Goal: Transaction & Acquisition: Download file/media

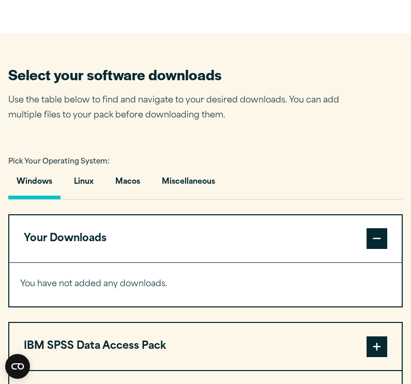
scroll to position [550, 0]
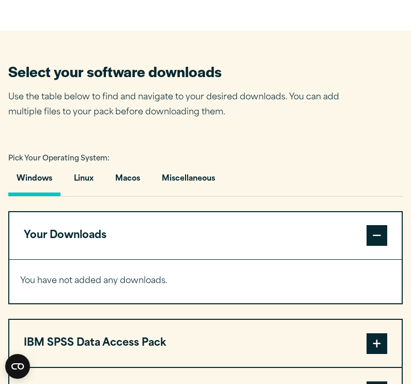
click at [382, 238] on span at bounding box center [377, 235] width 21 height 21
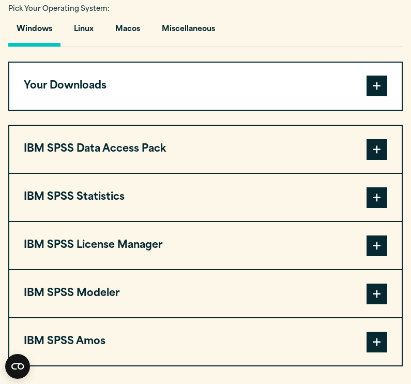
scroll to position [700, 0]
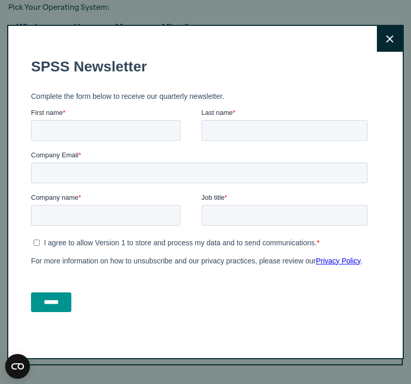
click at [376, 42] on div "Close" at bounding box center [205, 192] width 397 height 334
click at [388, 42] on icon at bounding box center [389, 39] width 7 height 8
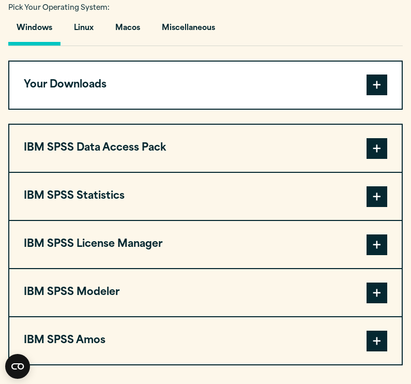
click at [372, 200] on span at bounding box center [377, 196] width 21 height 21
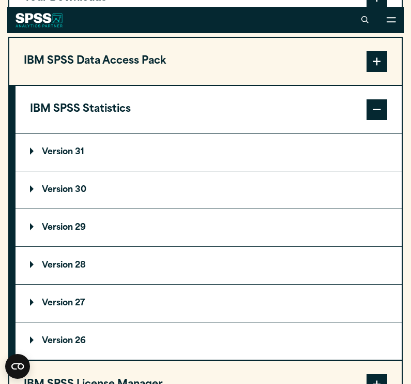
scroll to position [790, 0]
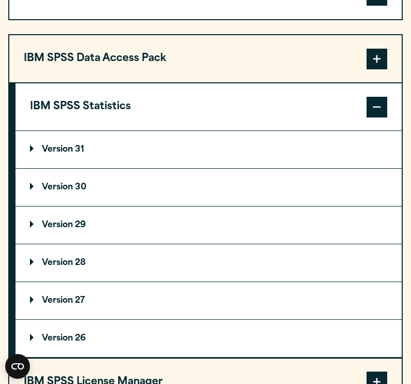
click at [72, 157] on summary "Version 31" at bounding box center [209, 149] width 386 height 37
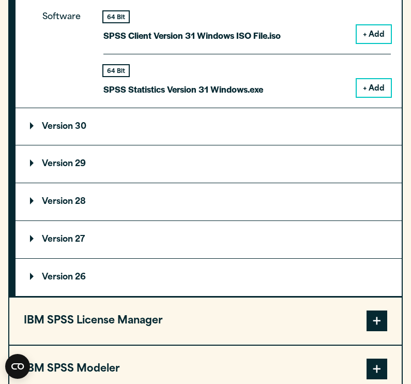
scroll to position [965, 0]
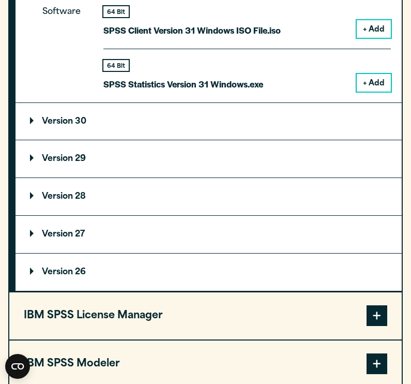
click at [90, 149] on summary "Version 29" at bounding box center [209, 158] width 386 height 37
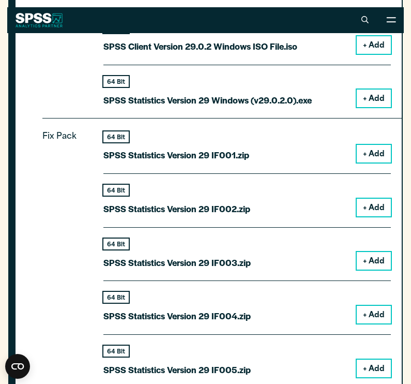
scroll to position [989, 0]
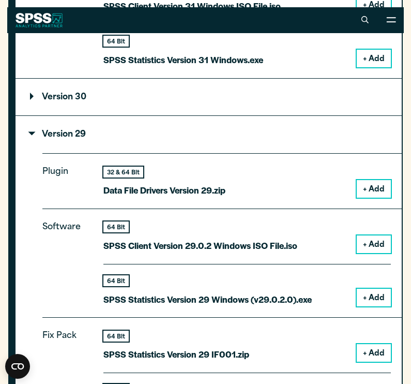
click at [91, 140] on summary "Version 29" at bounding box center [209, 134] width 386 height 37
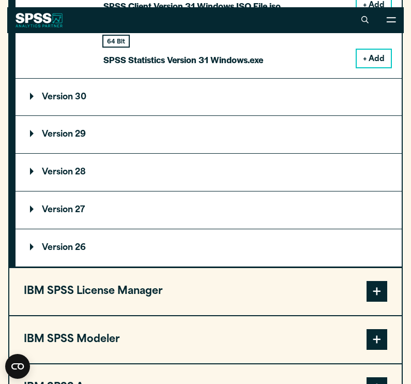
click at [91, 140] on summary "Version 29" at bounding box center [209, 134] width 386 height 37
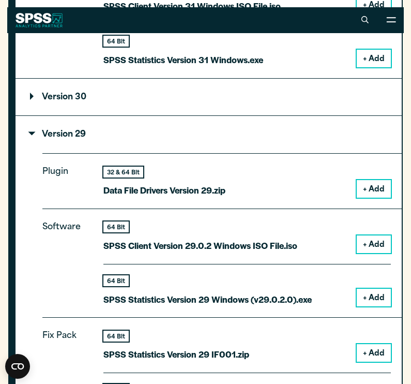
click at [91, 109] on summary "Version 30" at bounding box center [209, 97] width 386 height 37
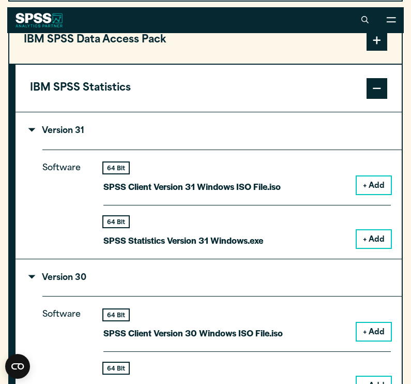
scroll to position [804, 0]
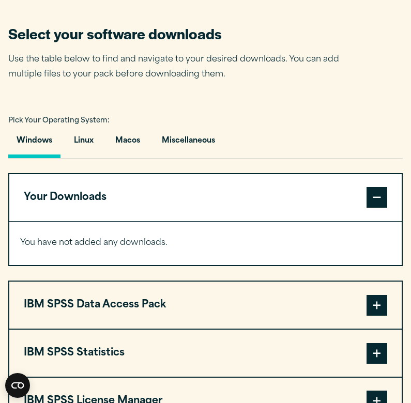
scroll to position [588, 0]
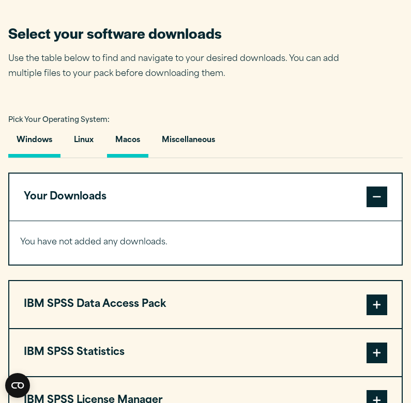
click at [135, 145] on button "Macos" at bounding box center [127, 142] width 41 height 29
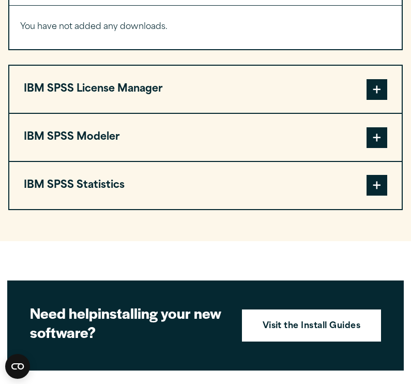
scroll to position [805, 0]
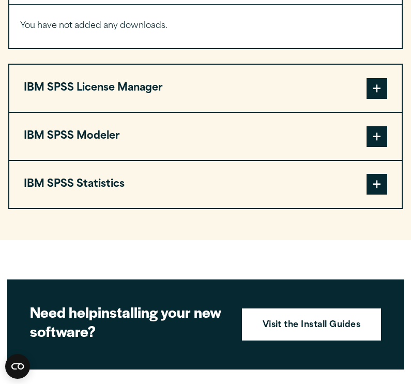
click at [375, 192] on span at bounding box center [377, 184] width 21 height 21
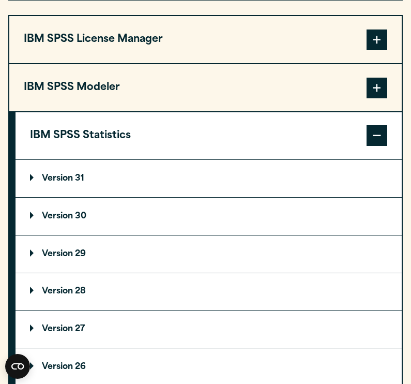
scroll to position [854, 0]
click at [80, 185] on summary "Version 31" at bounding box center [209, 178] width 386 height 37
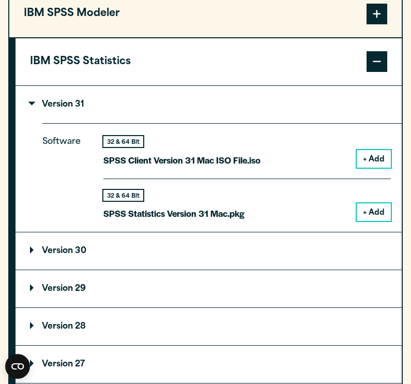
scroll to position [955, 0]
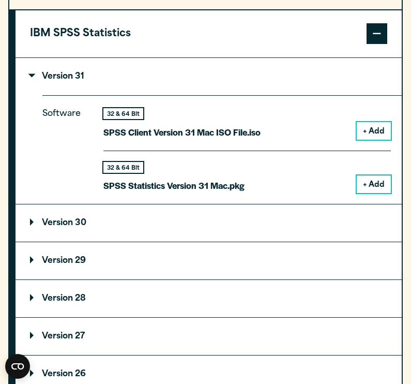
click at [265, 128] on div "32 & 64 Bit SPSS Client Version 31 Mac ISO File.iso + Add" at bounding box center [247, 129] width 288 height 42
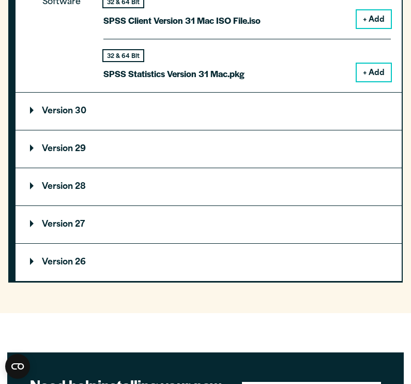
scroll to position [1140, 0]
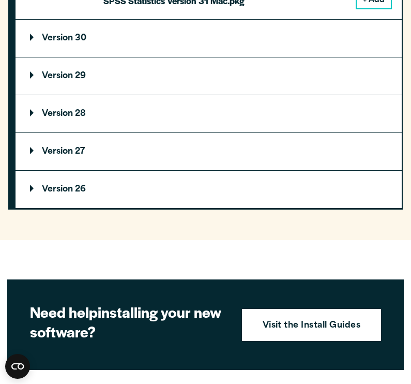
click at [52, 74] on p "Version 29" at bounding box center [58, 76] width 56 height 8
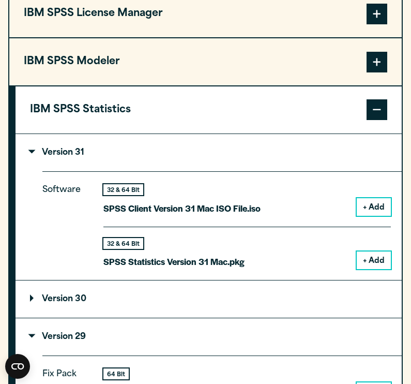
scroll to position [884, 0]
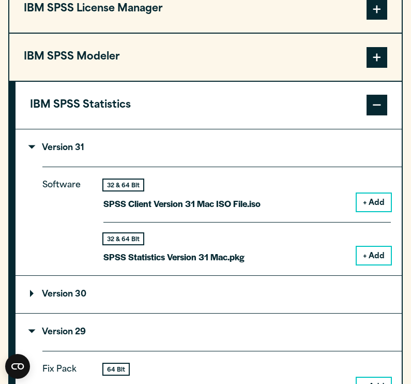
click at [378, 247] on button "+ Add" at bounding box center [374, 256] width 34 height 18
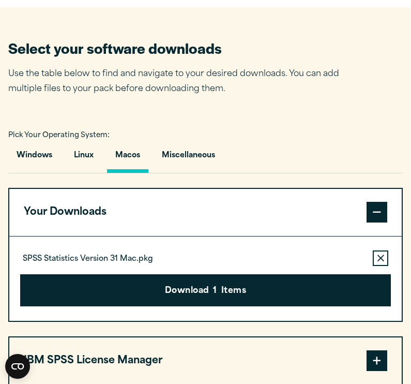
scroll to position [666, 0]
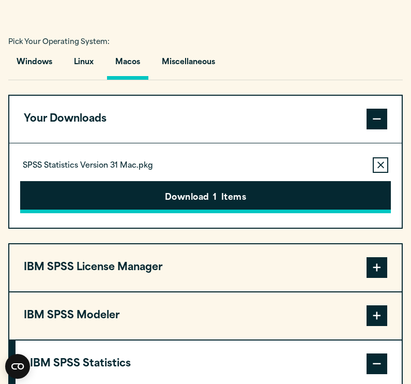
click at [269, 192] on button "Download 1 Items" at bounding box center [205, 197] width 371 height 32
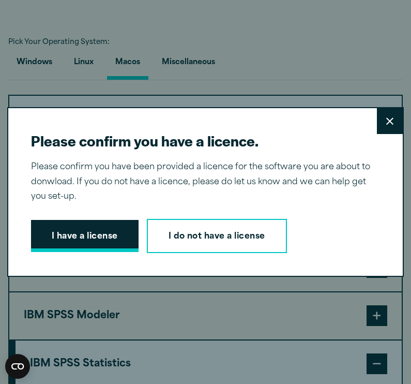
click at [88, 231] on button "I have a license" at bounding box center [85, 236] width 108 height 32
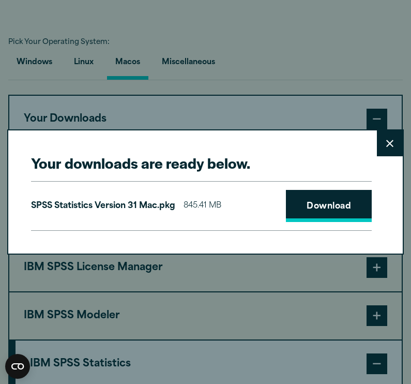
click at [338, 202] on link "Download" at bounding box center [329, 206] width 86 height 32
click at [315, 205] on link "Download" at bounding box center [329, 206] width 86 height 32
click at [323, 208] on link "Download" at bounding box center [329, 206] width 86 height 32
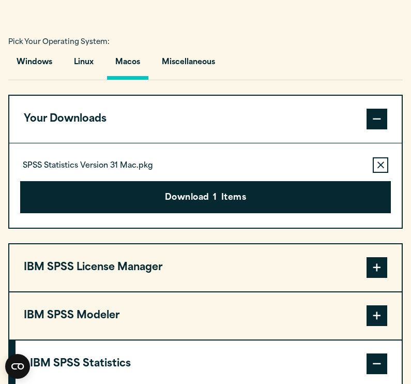
click at [160, 83] on div "Your downloads are ready below. Close SPSS Statistics Version 31 Mac.pkg 845.41…" at bounding box center [205, 192] width 411 height 384
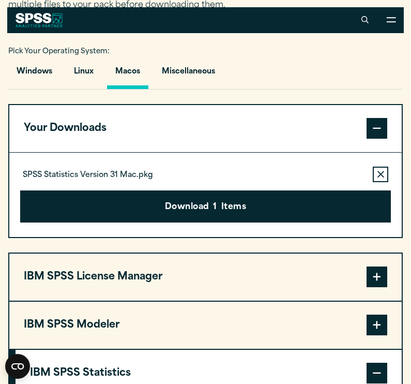
scroll to position [653, 0]
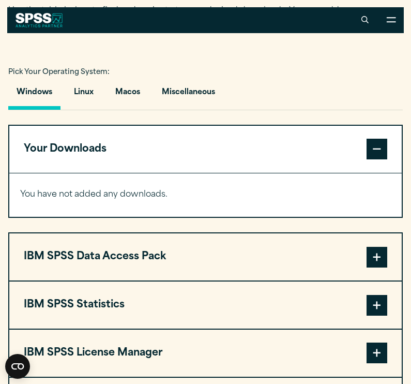
scroll to position [469, 0]
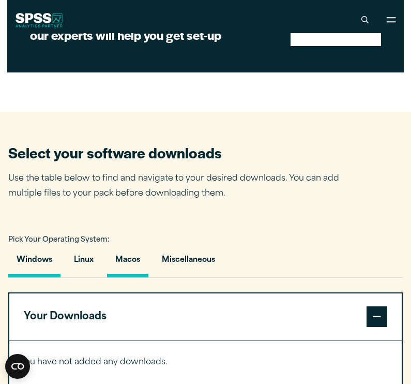
click at [140, 259] on button "Macos" at bounding box center [127, 262] width 41 height 29
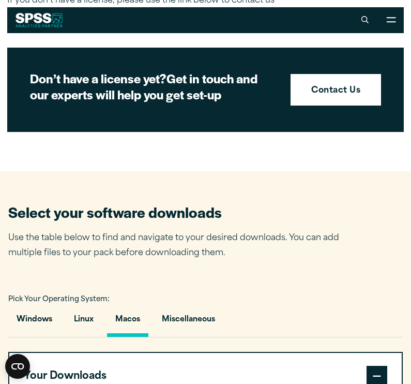
scroll to position [324, 0]
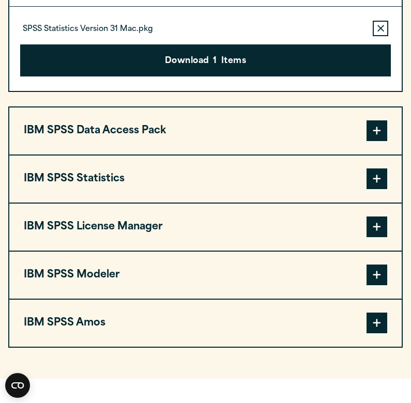
scroll to position [803, 0]
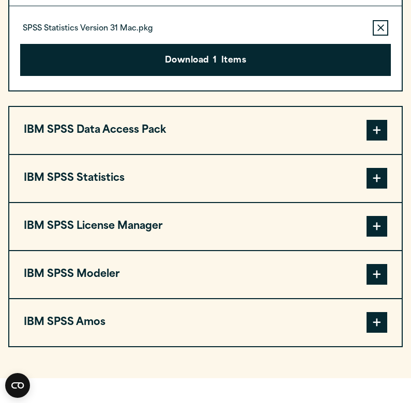
click at [378, 179] on span at bounding box center [377, 178] width 21 height 21
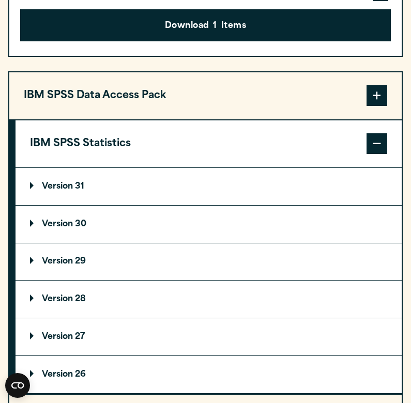
scroll to position [842, 0]
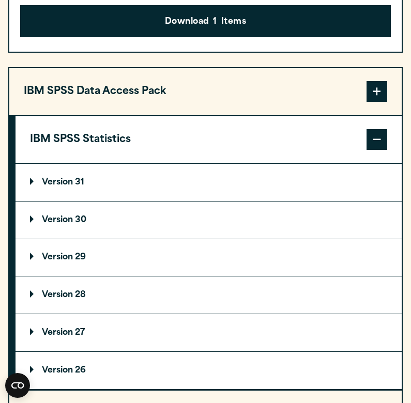
click at [76, 262] on p "Version 29" at bounding box center [58, 257] width 56 height 8
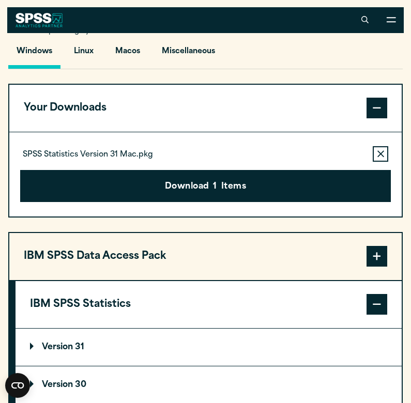
scroll to position [590, 0]
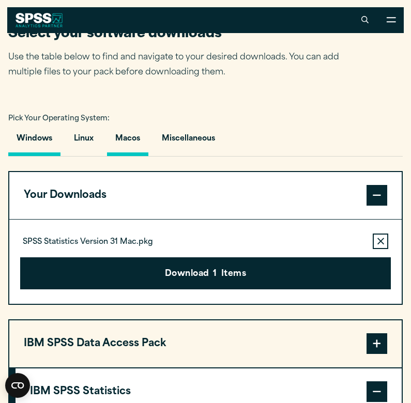
click at [125, 133] on button "Macos" at bounding box center [127, 141] width 41 height 29
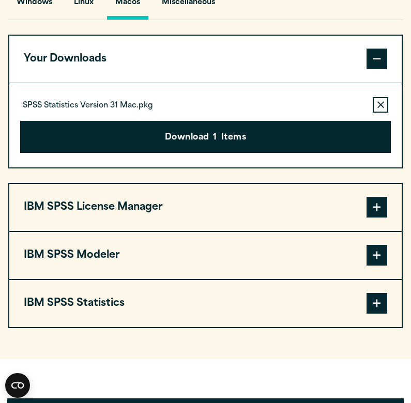
scroll to position [816, 0]
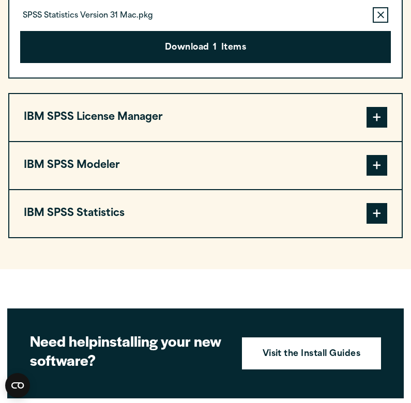
click at [368, 212] on span at bounding box center [377, 213] width 21 height 21
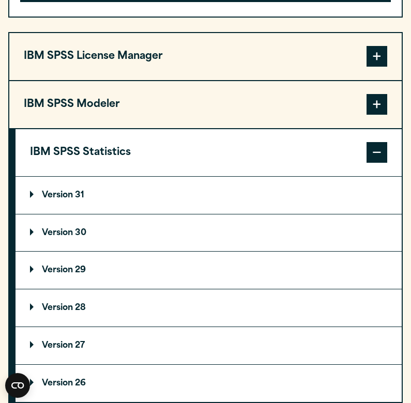
scroll to position [897, 0]
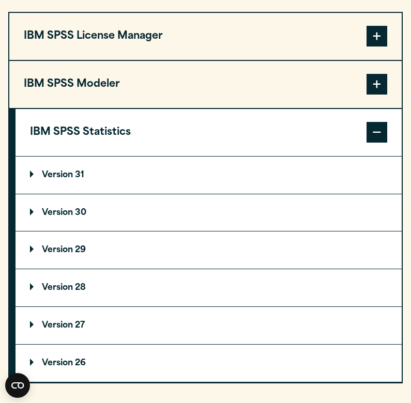
click at [93, 271] on summary "Version 28" at bounding box center [209, 288] width 386 height 37
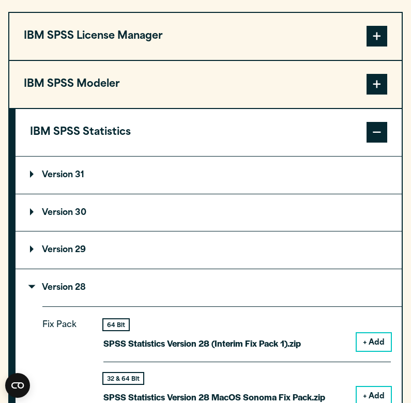
click at [93, 258] on summary "Version 29" at bounding box center [209, 250] width 386 height 37
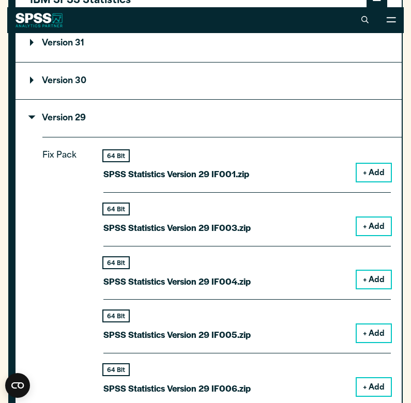
scroll to position [1021, 0]
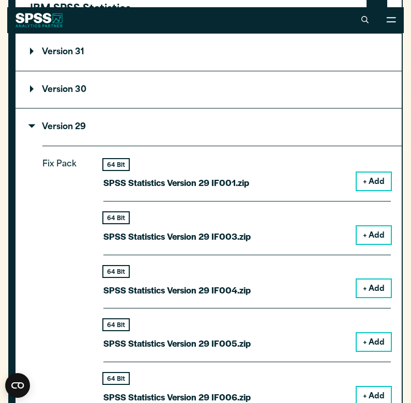
click at [385, 179] on button "+ Add" at bounding box center [374, 182] width 34 height 18
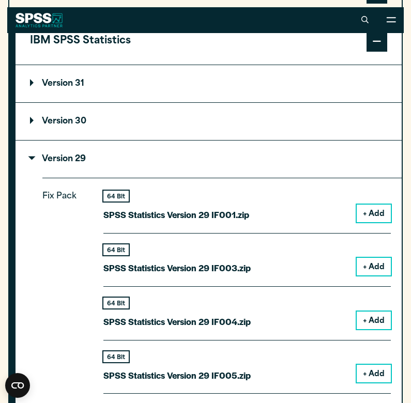
click at [377, 212] on button "+ Add" at bounding box center [374, 214] width 34 height 18
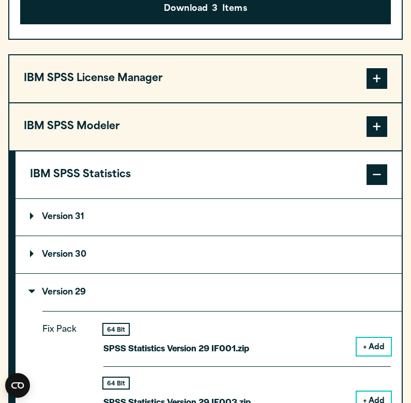
scroll to position [922, 0]
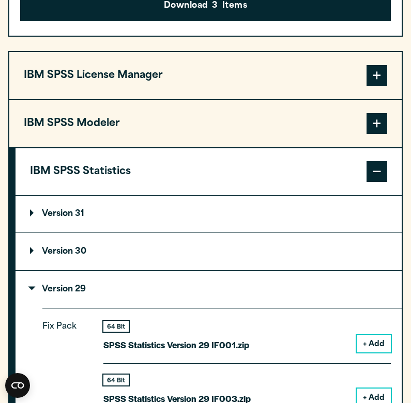
click at [379, 342] on button "+ Add" at bounding box center [374, 344] width 34 height 18
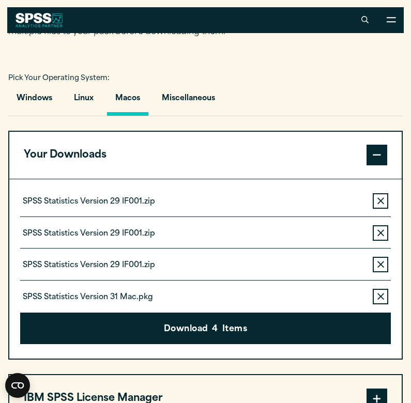
scroll to position [629, 0]
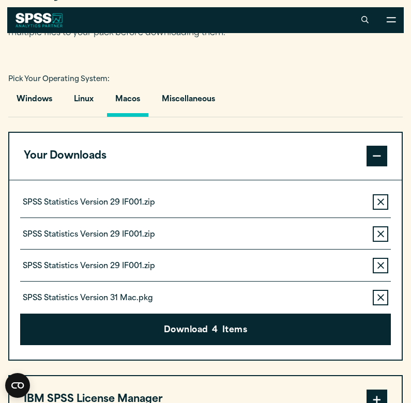
click at [381, 298] on icon "button" at bounding box center [381, 297] width 7 height 7
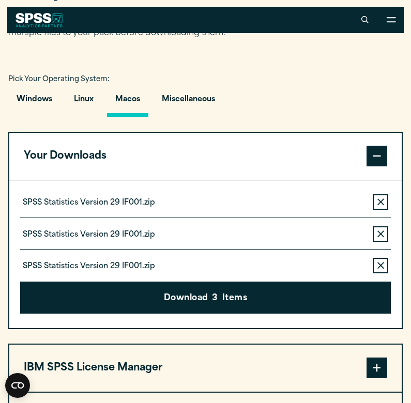
click at [382, 270] on icon "button" at bounding box center [381, 265] width 7 height 7
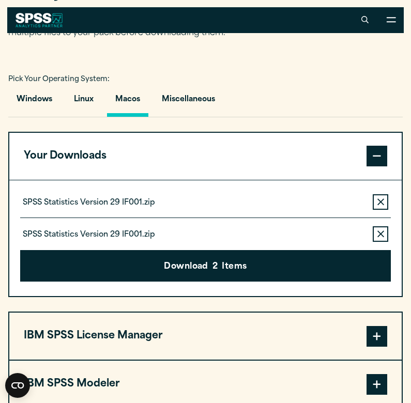
click at [383, 234] on icon "button" at bounding box center [381, 234] width 7 height 7
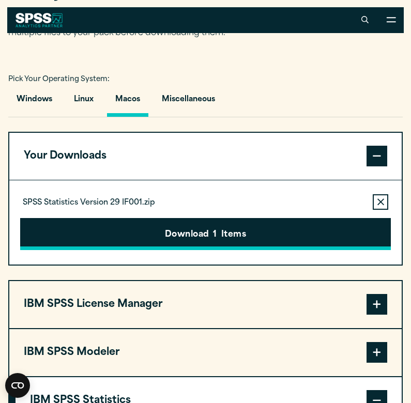
click at [343, 240] on button "Download 1 Items" at bounding box center [205, 234] width 371 height 32
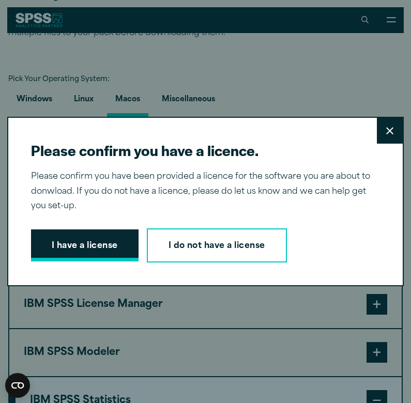
click at [86, 252] on button "I have a license" at bounding box center [85, 246] width 108 height 32
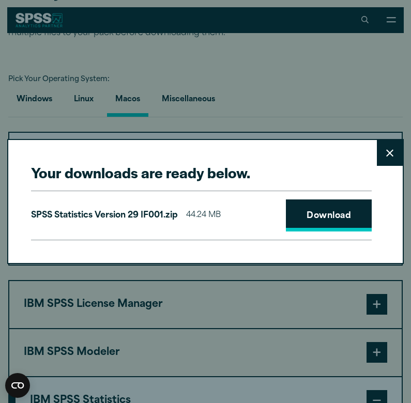
click at [314, 219] on link "Download" at bounding box center [329, 216] width 86 height 32
click at [335, 226] on link "Download" at bounding box center [329, 216] width 86 height 32
click at [388, 157] on icon at bounding box center [389, 153] width 7 height 8
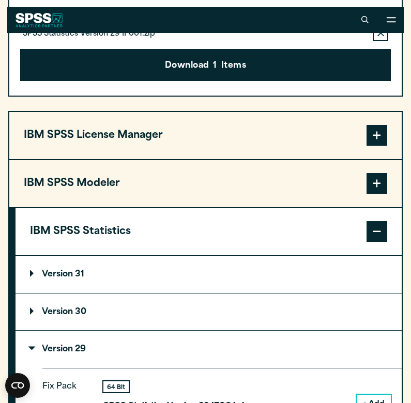
scroll to position [695, 0]
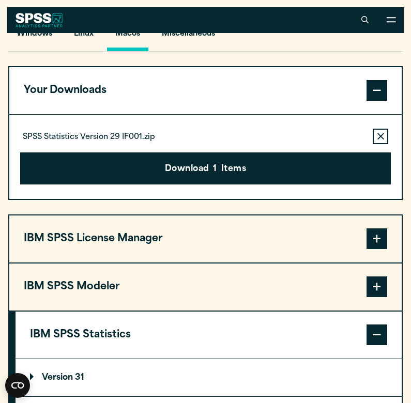
click at [377, 131] on button "Remove this item from your software download list" at bounding box center [381, 137] width 16 height 16
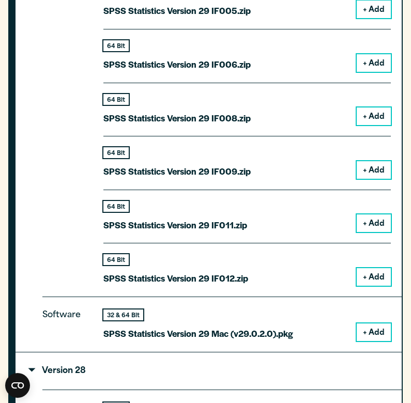
scroll to position [1463, 0]
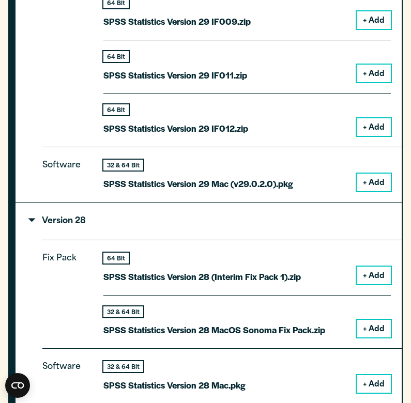
click at [377, 181] on button "+ Add" at bounding box center [374, 183] width 34 height 18
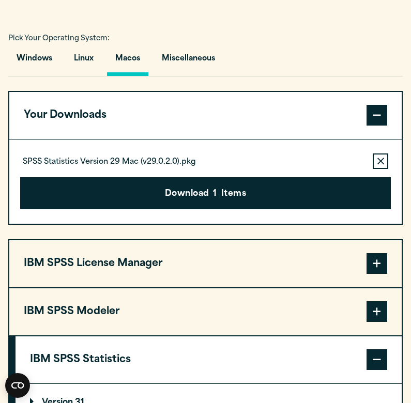
scroll to position [718, 0]
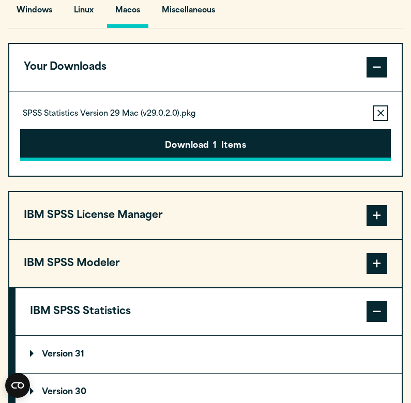
click at [285, 140] on button "Download 1 Items" at bounding box center [205, 145] width 371 height 32
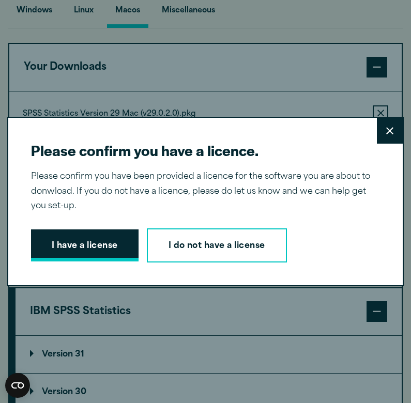
click at [98, 255] on button "I have a license" at bounding box center [85, 246] width 108 height 32
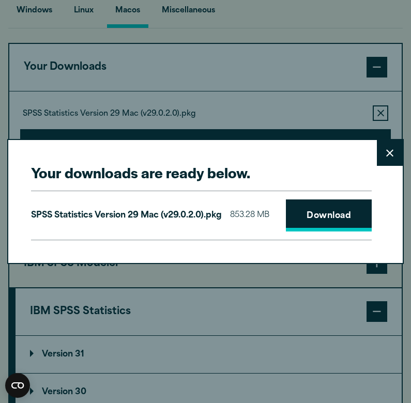
click at [347, 214] on link "Download" at bounding box center [329, 216] width 86 height 32
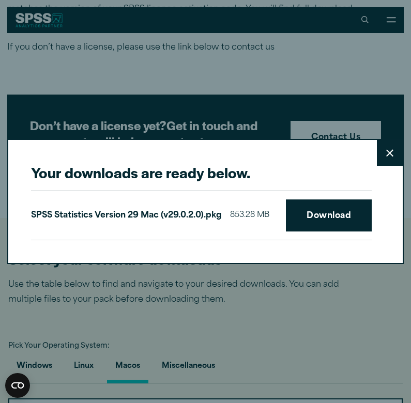
scroll to position [360, 0]
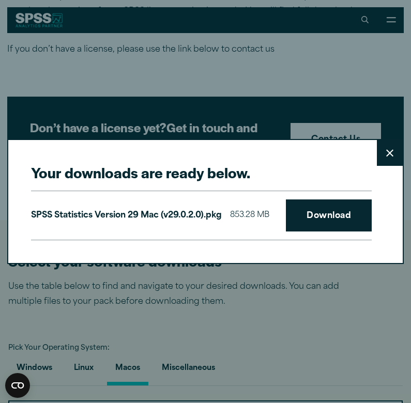
click at [394, 148] on button "Close" at bounding box center [390, 153] width 26 height 26
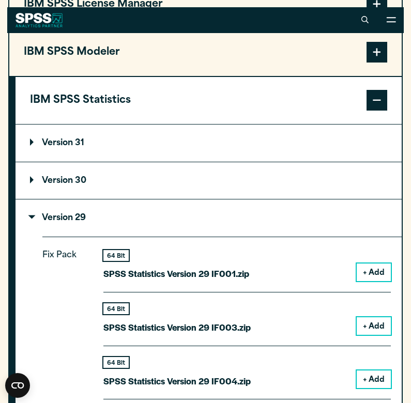
scroll to position [826, 0]
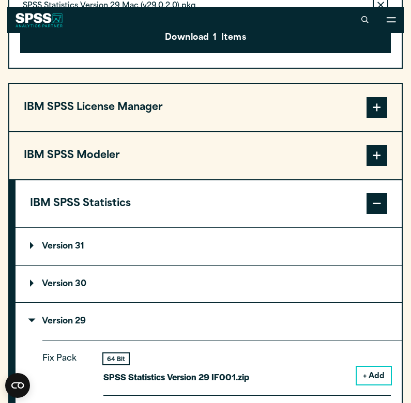
click at [76, 244] on p "Version 31" at bounding box center [57, 247] width 54 height 8
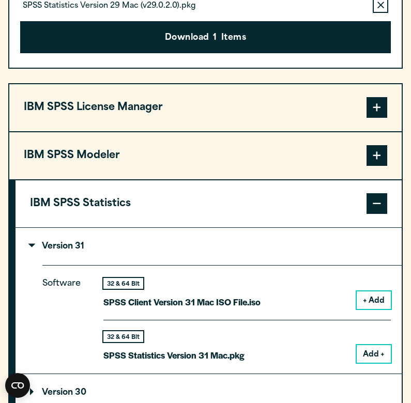
scroll to position [865, 0]
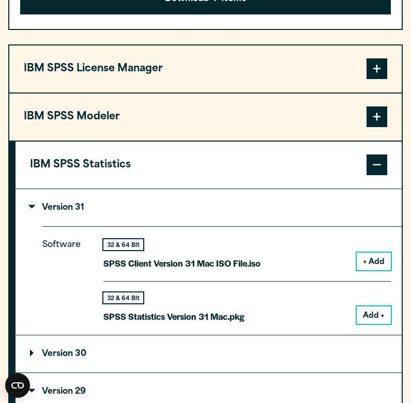
click at [372, 309] on button "Add +" at bounding box center [374, 316] width 34 height 18
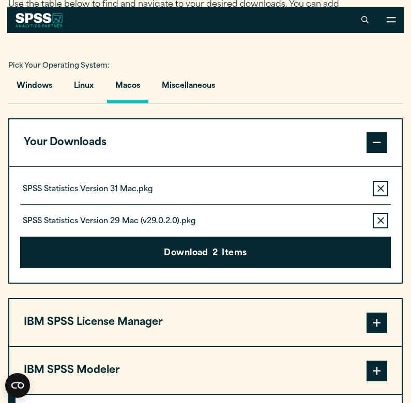
scroll to position [624, 0]
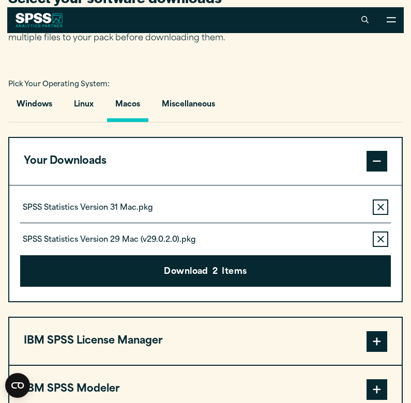
click at [386, 237] on button "Remove this item from your software download list" at bounding box center [381, 240] width 16 height 16
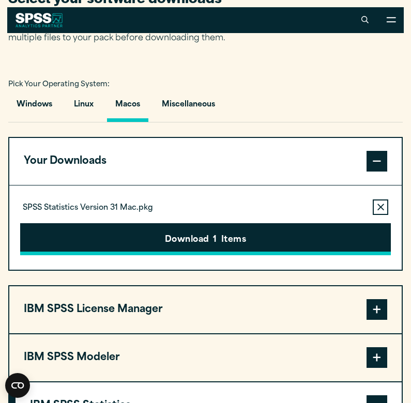
click at [274, 240] on button "Download 1 Items" at bounding box center [205, 239] width 371 height 32
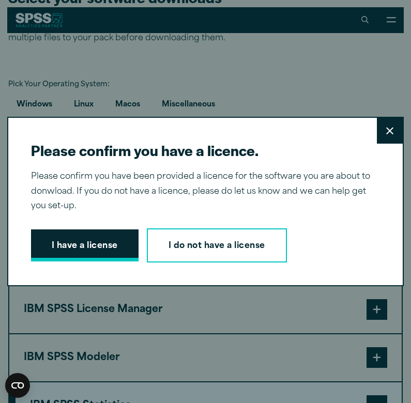
click at [100, 241] on button "I have a license" at bounding box center [85, 246] width 108 height 32
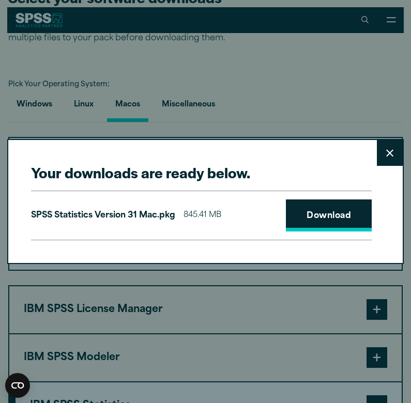
click at [341, 214] on link "Download" at bounding box center [329, 216] width 86 height 32
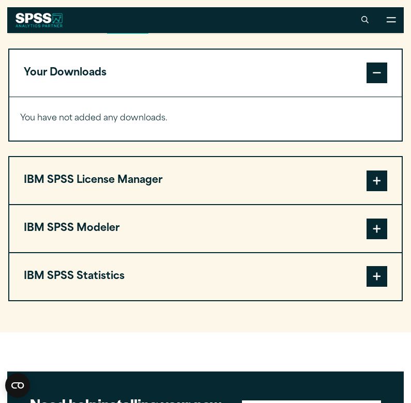
scroll to position [709, 0]
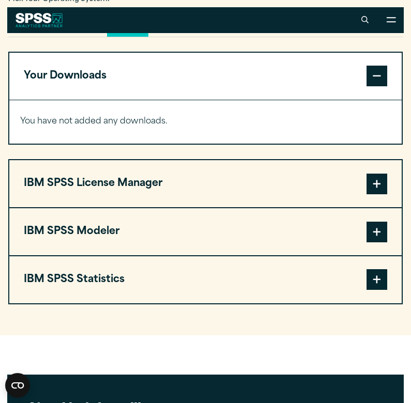
click at [192, 285] on button "IBM SPSS Statistics" at bounding box center [205, 280] width 393 height 47
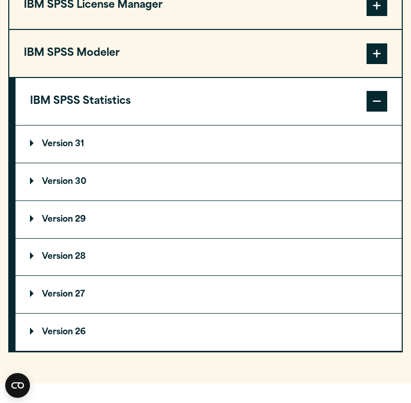
scroll to position [878, 0]
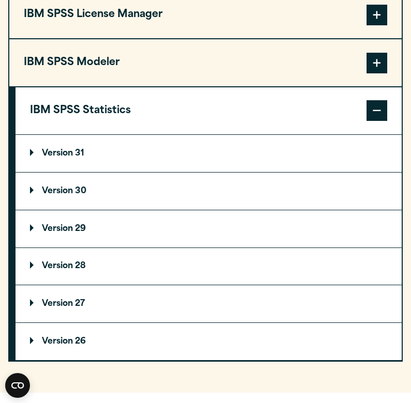
click at [73, 164] on summary "Version 31" at bounding box center [209, 153] width 386 height 37
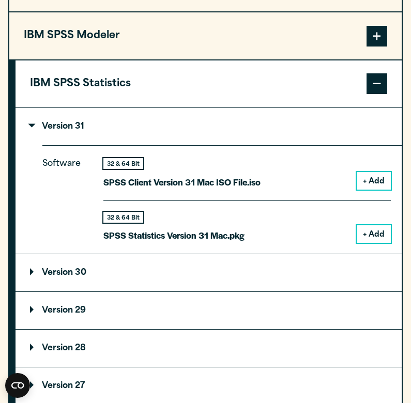
scroll to position [907, 0]
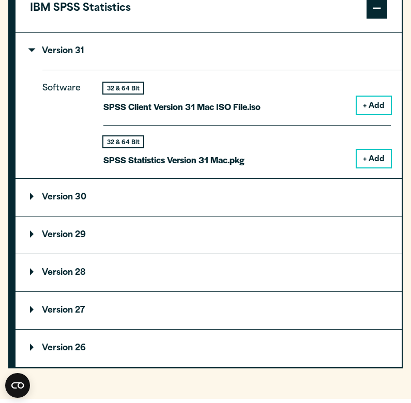
click at [115, 241] on summary "Version 29" at bounding box center [209, 235] width 386 height 37
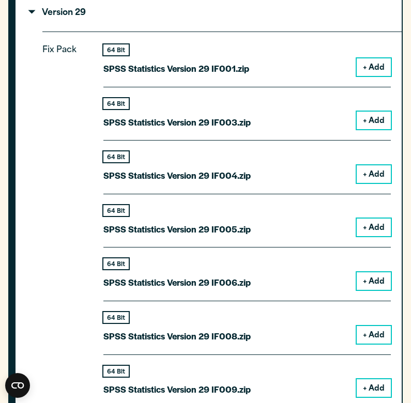
scroll to position [1291, 0]
